Goal: Task Accomplishment & Management: Complete application form

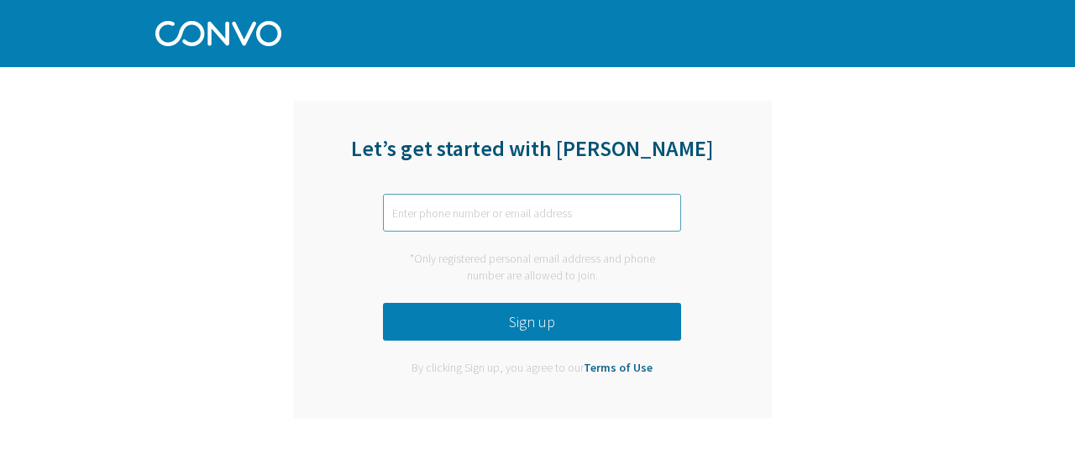
click at [532, 194] on input "text" at bounding box center [532, 213] width 298 height 38
click at [455, 213] on input "text" at bounding box center [532, 213] width 298 height 38
type input "jessicabilly630@gmail.com"
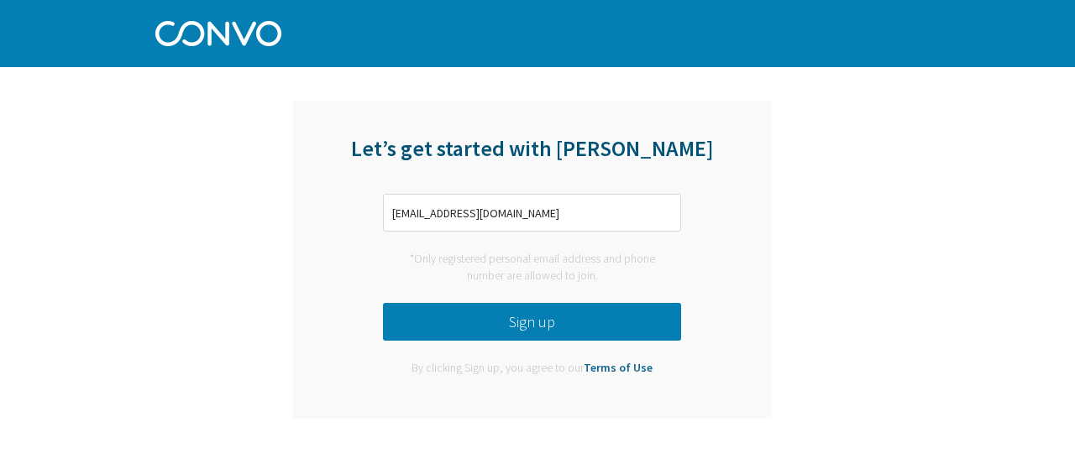
click at [526, 324] on button "Sign up" at bounding box center [532, 322] width 298 height 38
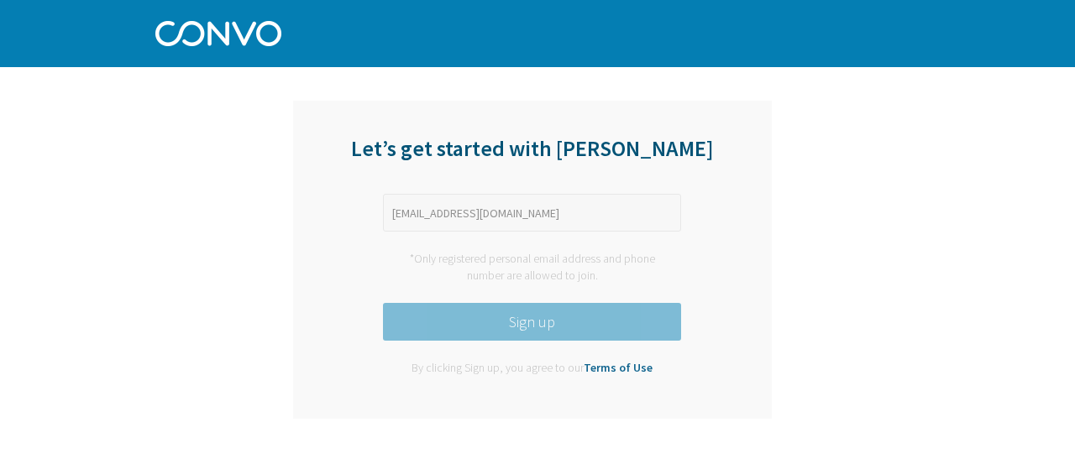
scroll to position [15, 0]
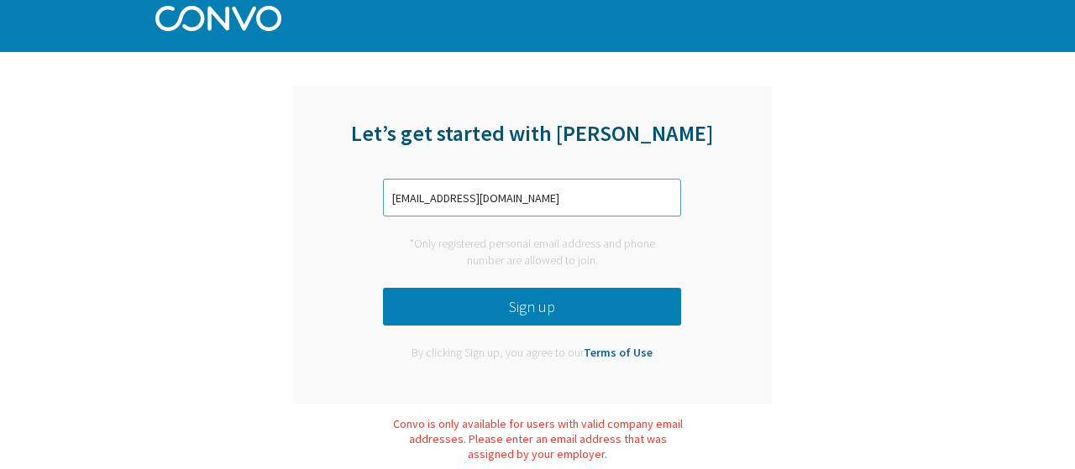
drag, startPoint x: 551, startPoint y: 197, endPoint x: 234, endPoint y: 182, distance: 316.9
click at [383, 182] on input "jessicabilly630@gmail.com" at bounding box center [532, 198] width 298 height 38
type input "[EMAIL_ADDRESS][DOMAIN_NAME]"
click at [458, 305] on button "Sign up" at bounding box center [532, 307] width 298 height 38
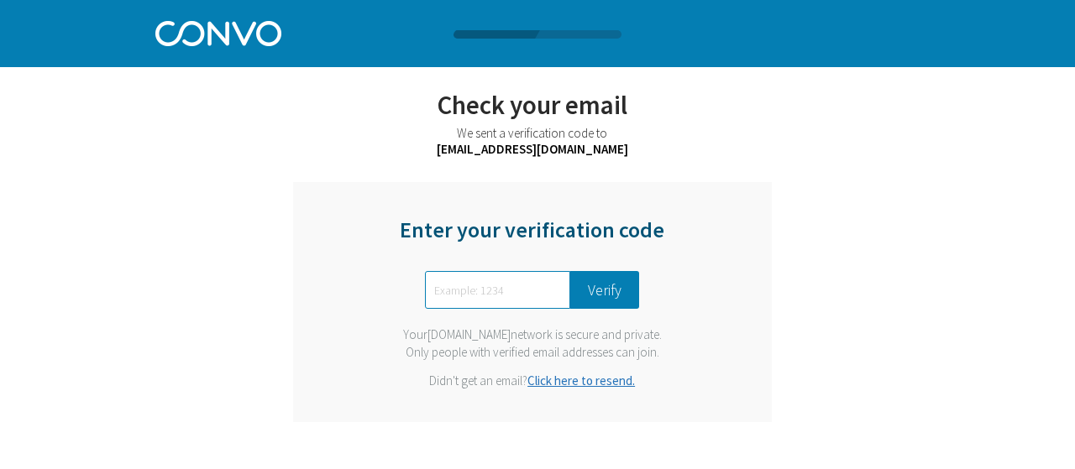
click at [511, 290] on input "text" at bounding box center [497, 290] width 145 height 38
click at [589, 385] on link "Click here to resend." at bounding box center [580, 381] width 107 height 16
click at [570, 380] on link "Click here to resend." at bounding box center [580, 381] width 107 height 16
click at [555, 384] on link "Click here to resend." at bounding box center [580, 381] width 107 height 16
click at [523, 301] on input "text" at bounding box center [497, 290] width 145 height 38
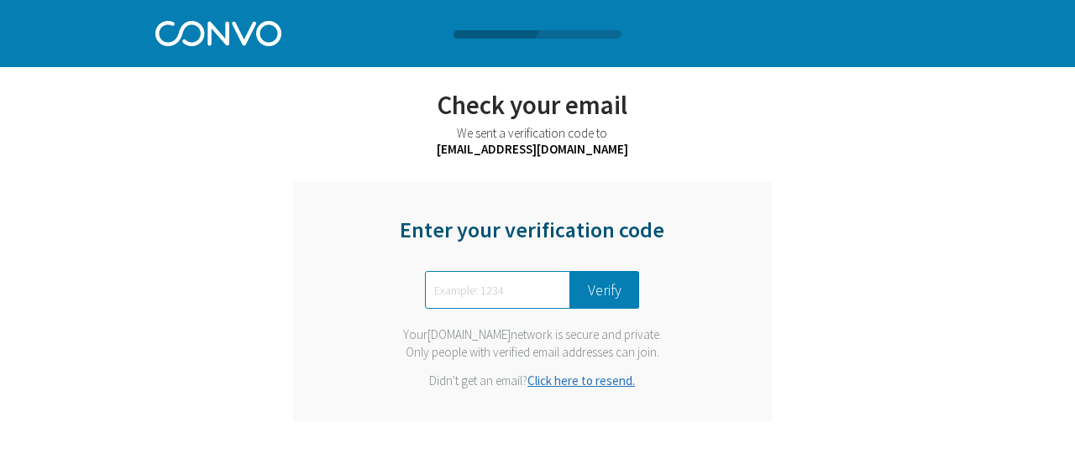
click at [523, 301] on input "text" at bounding box center [497, 290] width 145 height 38
click at [564, 380] on link "Click here to resend." at bounding box center [580, 381] width 107 height 16
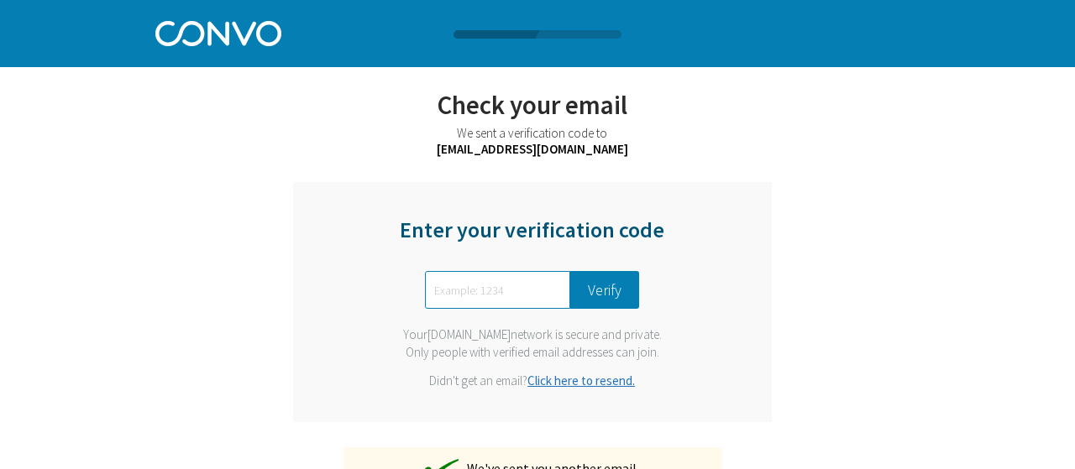
click at [595, 379] on link "Click here to resend." at bounding box center [580, 381] width 107 height 16
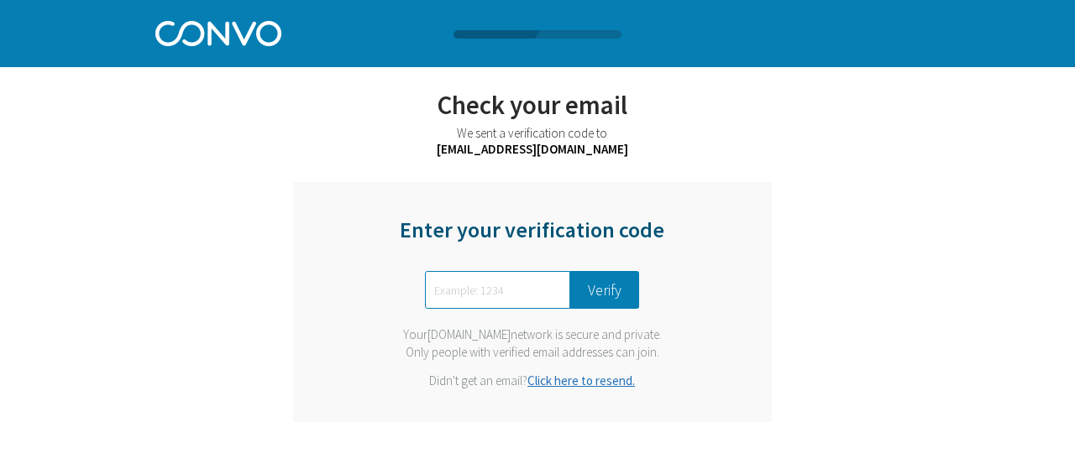
click at [576, 383] on link "Click here to resend." at bounding box center [580, 381] width 107 height 16
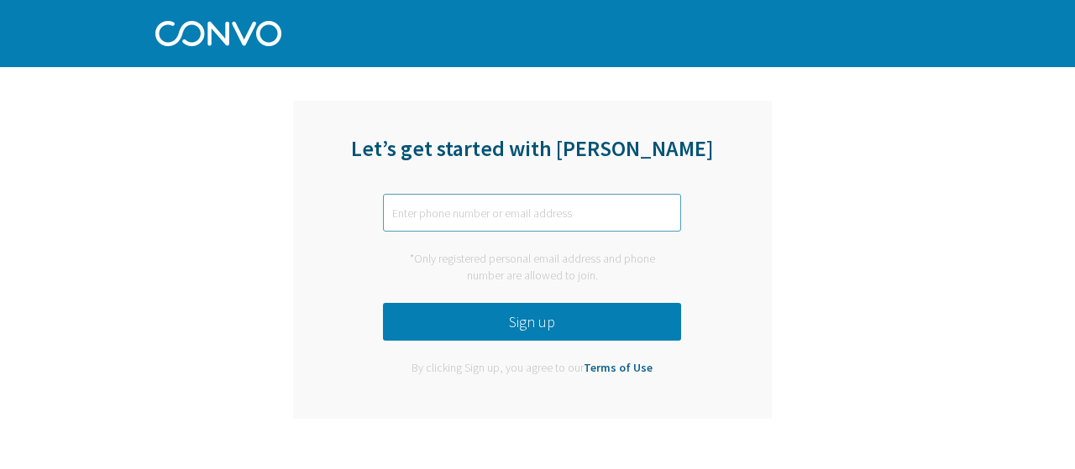
click at [532, 207] on input "text" at bounding box center [532, 213] width 298 height 38
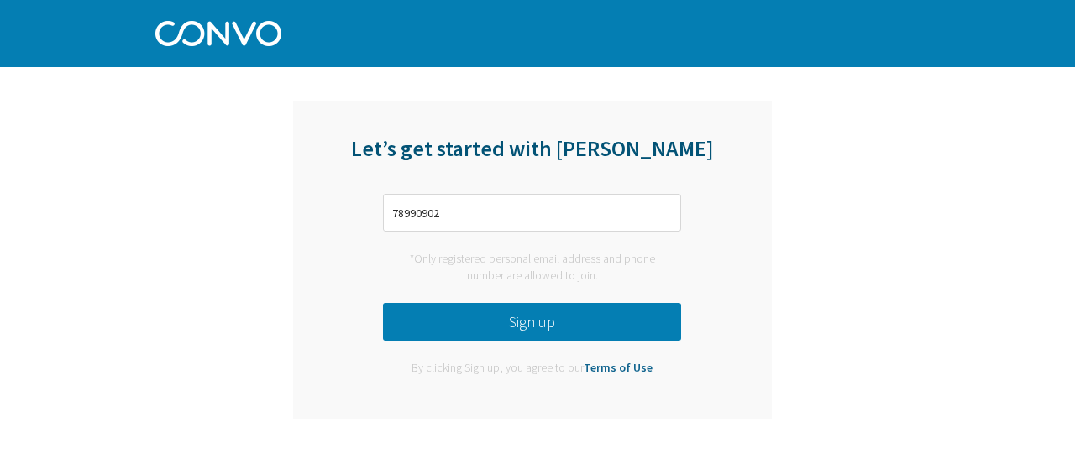
click at [498, 335] on button "Sign up" at bounding box center [532, 322] width 298 height 38
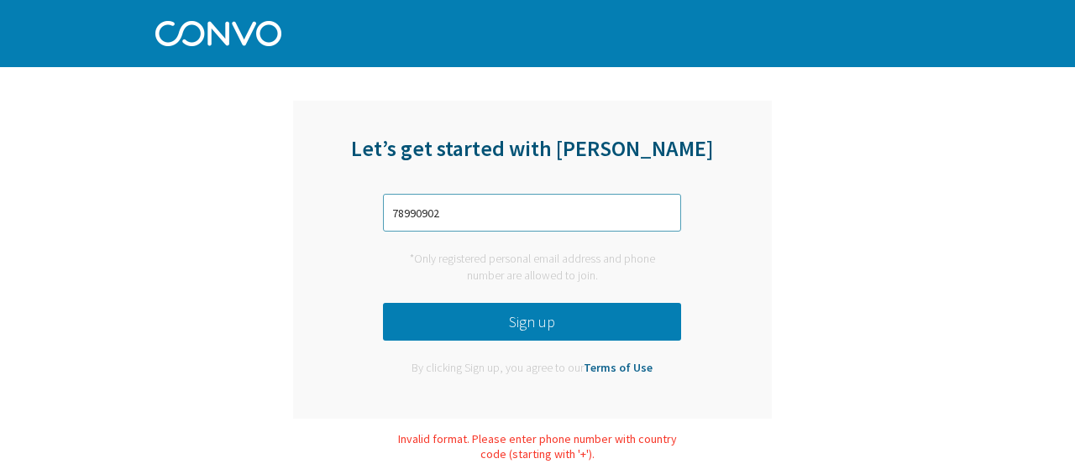
click at [392, 212] on input "78990902" at bounding box center [532, 213] width 298 height 38
type input "+ 675 78990902"
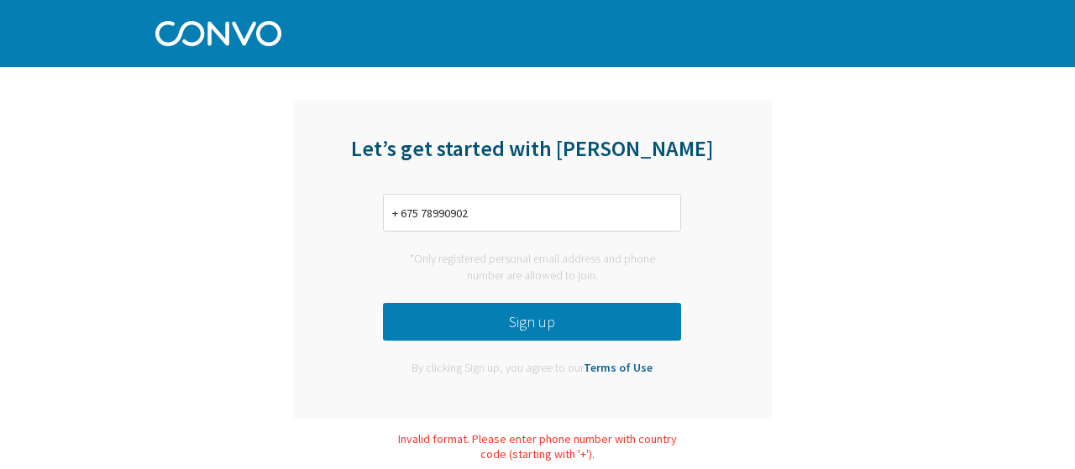
click at [483, 327] on button "Sign up" at bounding box center [532, 322] width 298 height 38
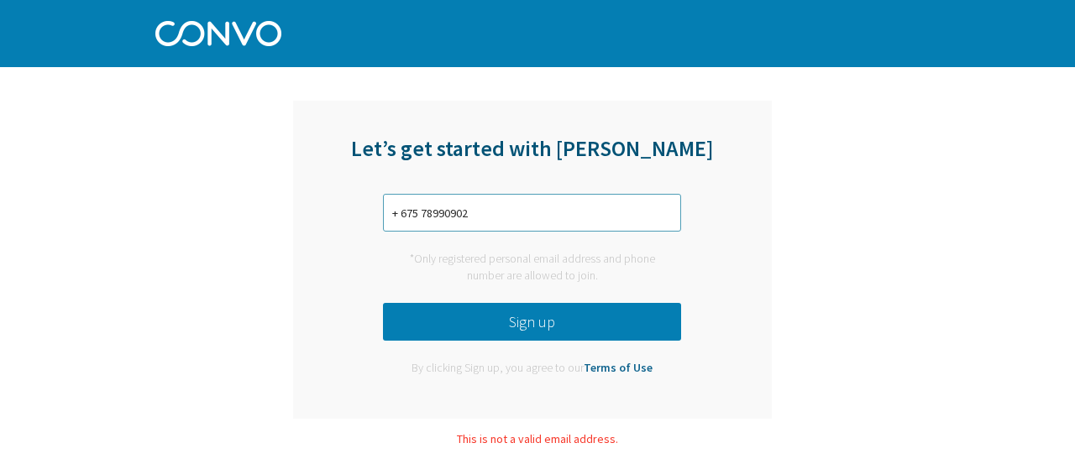
drag, startPoint x: 487, startPoint y: 215, endPoint x: 50, endPoint y: 273, distance: 440.5
click at [383, 232] on input "+ 675 78990902" at bounding box center [532, 213] width 298 height 38
click at [490, 212] on input "text" at bounding box center [532, 213] width 298 height 38
type input "[EMAIL_ADDRESS][DOMAIN_NAME]"
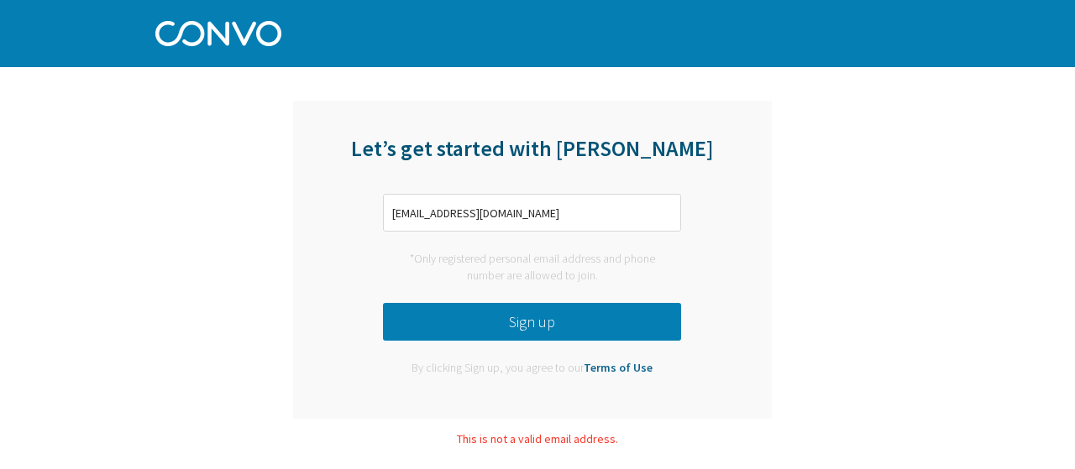
click at [515, 329] on button "Sign up" at bounding box center [532, 322] width 298 height 38
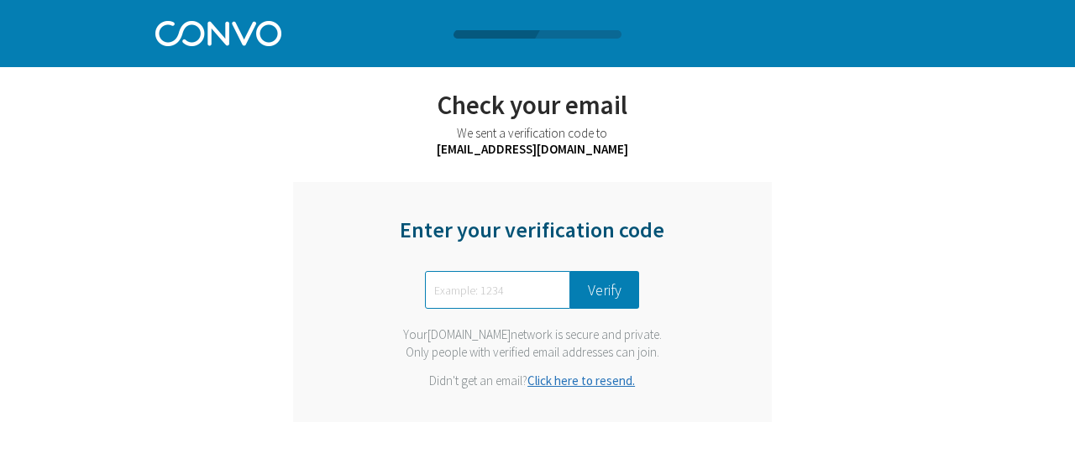
click at [507, 297] on input "text" at bounding box center [497, 290] width 145 height 38
click at [593, 295] on button "Verify" at bounding box center [604, 290] width 69 height 38
click at [584, 378] on link "Click here to resend." at bounding box center [580, 381] width 107 height 16
